Goal: Task Accomplishment & Management: Use online tool/utility

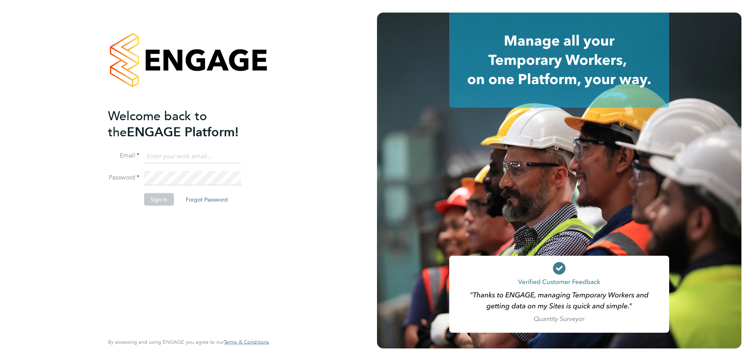
type input "[EMAIL_ADDRESS][DOMAIN_NAME]"
click at [163, 196] on button "Sign In" at bounding box center [159, 199] width 30 height 13
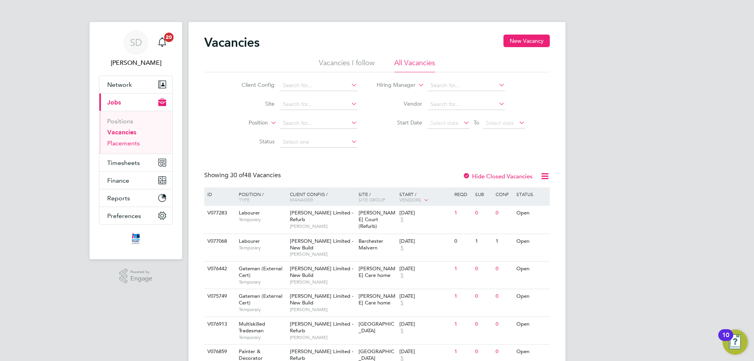
click at [123, 143] on link "Placements" at bounding box center [123, 142] width 33 height 7
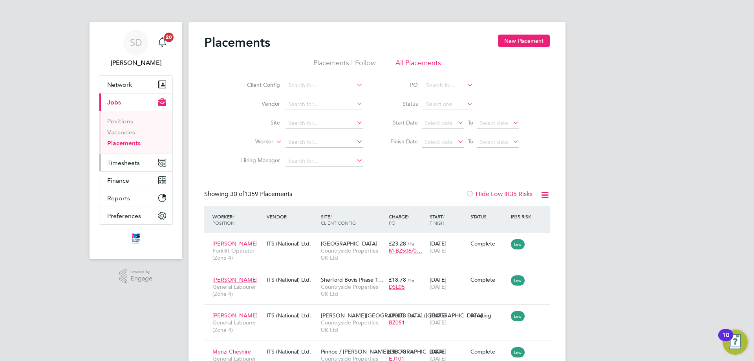
click at [124, 161] on span "Timesheets" at bounding box center [123, 162] width 33 height 7
click at [308, 122] on input at bounding box center [323, 123] width 77 height 11
click at [350, 130] on li "Hex ham Road (22CB02)" at bounding box center [324, 133] width 78 height 11
type input "Hexham Road (22CB02)"
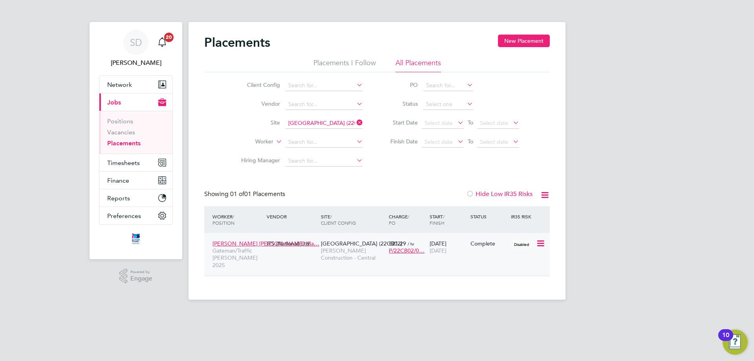
click at [447, 253] on span "26 Aug 2025" at bounding box center [438, 250] width 17 height 7
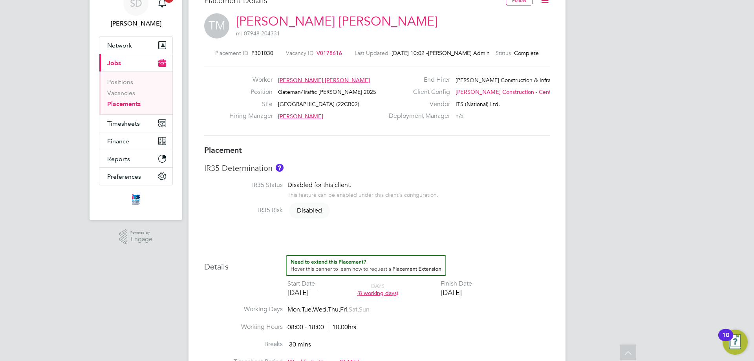
click at [312, 104] on span "[GEOGRAPHIC_DATA] (22CB02)" at bounding box center [318, 104] width 81 height 7
drag, startPoint x: 313, startPoint y: 104, endPoint x: 279, endPoint y: 104, distance: 33.8
click at [279, 104] on span "[GEOGRAPHIC_DATA] (22CB02)" at bounding box center [318, 104] width 81 height 7
